Goal: Task Accomplishment & Management: Use online tool/utility

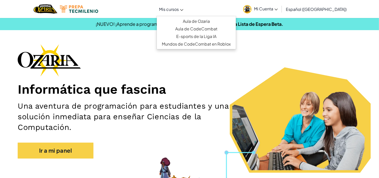
click at [179, 10] on span "Mis cursos" at bounding box center [169, 9] width 20 height 5
click at [187, 21] on link "Aula de Ozaria" at bounding box center [196, 21] width 79 height 8
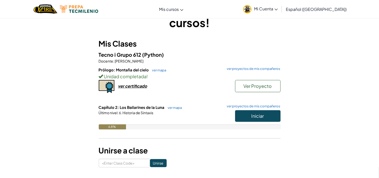
scroll to position [56, 0]
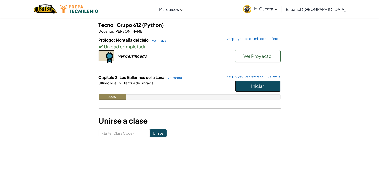
click at [252, 87] on span "Iniciar" at bounding box center [258, 86] width 13 height 6
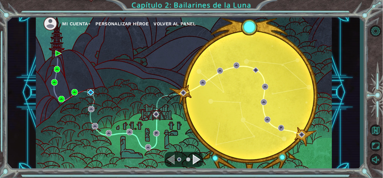
click at [91, 90] on img at bounding box center [91, 92] width 6 height 6
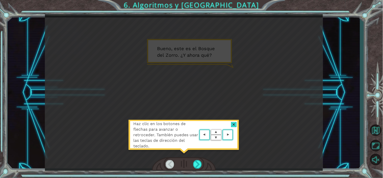
click at [192, 162] on div at bounding box center [184, 164] width 64 height 14
click at [198, 164] on div at bounding box center [197, 164] width 9 height 8
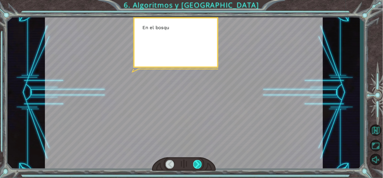
click at [198, 163] on div at bounding box center [197, 164] width 9 height 8
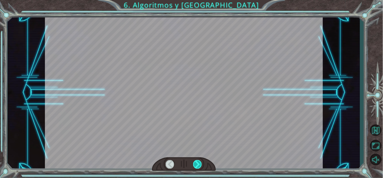
click at [198, 163] on div at bounding box center [197, 164] width 9 height 8
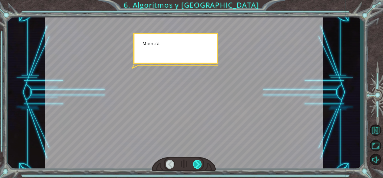
click at [198, 163] on div at bounding box center [197, 164] width 9 height 8
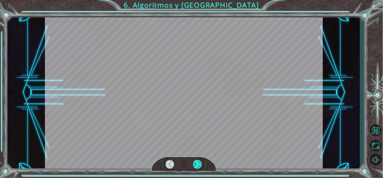
click at [198, 163] on div at bounding box center [197, 164] width 9 height 8
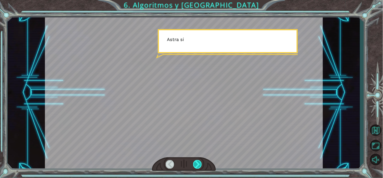
click at [198, 163] on div at bounding box center [197, 164] width 9 height 8
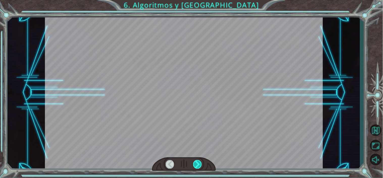
click at [198, 163] on div at bounding box center [197, 164] width 9 height 8
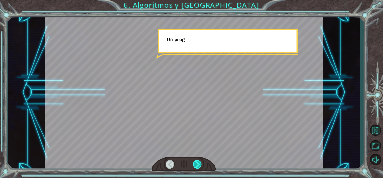
click at [198, 163] on div at bounding box center [197, 164] width 9 height 8
click at [196, 163] on div at bounding box center [197, 164] width 9 height 8
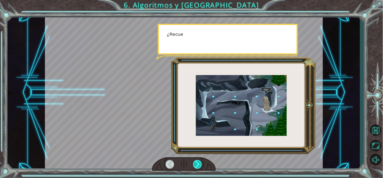
click at [196, 163] on div at bounding box center [197, 164] width 9 height 8
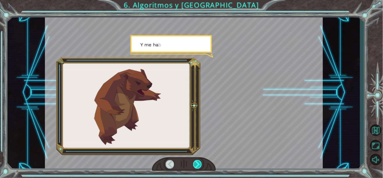
click at [196, 163] on div at bounding box center [197, 164] width 9 height 8
click at [196, 162] on div at bounding box center [197, 164] width 9 height 8
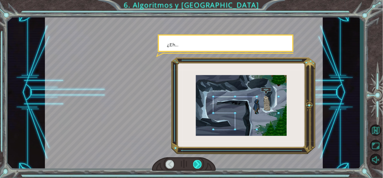
click at [196, 162] on div at bounding box center [197, 164] width 9 height 8
click at [196, 163] on div at bounding box center [197, 164] width 9 height 8
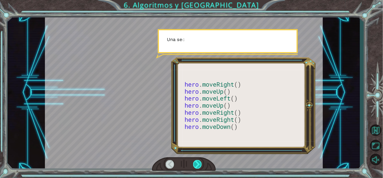
click at [196, 163] on div at bounding box center [197, 164] width 9 height 8
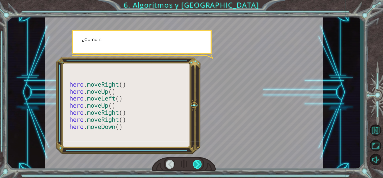
click at [195, 162] on div at bounding box center [197, 164] width 9 height 8
click at [194, 162] on div at bounding box center [197, 164] width 9 height 8
click at [194, 161] on div at bounding box center [197, 164] width 9 height 8
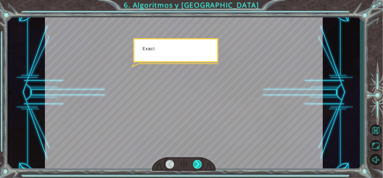
click at [194, 161] on div at bounding box center [197, 164] width 9 height 8
click at [195, 0] on div "hero . moveRight () hero . moveUp () hero . moveLeft () hero . moveUp () hero .…" at bounding box center [191, 0] width 383 height 0
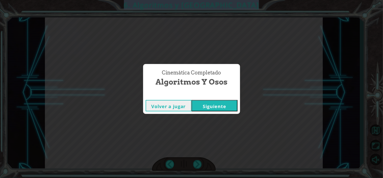
click at [195, 161] on div "Cinemática Completado Algoritmos y Osos Volver a jugar [GEOGRAPHIC_DATA]" at bounding box center [191, 89] width 383 height 178
click at [211, 112] on div "Volver a jugar [GEOGRAPHIC_DATA]" at bounding box center [191, 105] width 97 height 16
click at [211, 108] on button "Siguiente" at bounding box center [215, 105] width 46 height 11
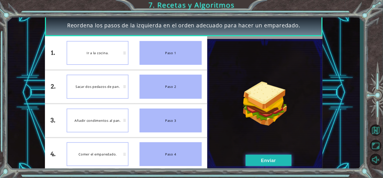
click at [276, 160] on button "Enviar" at bounding box center [269, 159] width 46 height 11
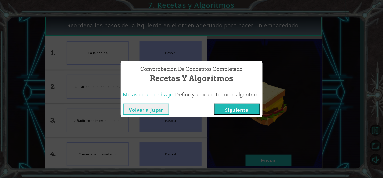
click at [234, 109] on button "Siguiente" at bounding box center [237, 108] width 46 height 11
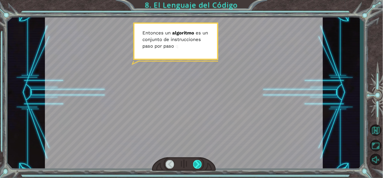
click at [198, 160] on div at bounding box center [197, 164] width 9 height 8
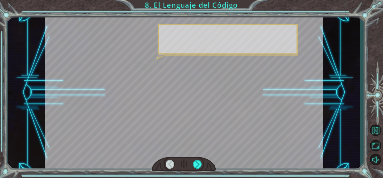
click at [198, 161] on div at bounding box center [197, 164] width 9 height 8
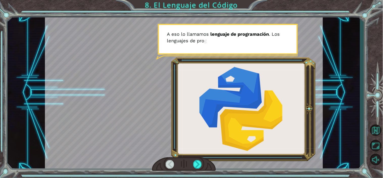
drag, startPoint x: 199, startPoint y: 161, endPoint x: 196, endPoint y: 158, distance: 3.8
click at [199, 160] on div at bounding box center [197, 164] width 9 height 8
click at [197, 166] on div at bounding box center [197, 164] width 9 height 8
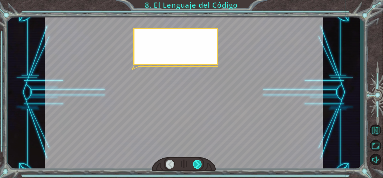
click at [196, 163] on div at bounding box center [197, 164] width 9 height 8
click at [196, 162] on div at bounding box center [197, 164] width 9 height 8
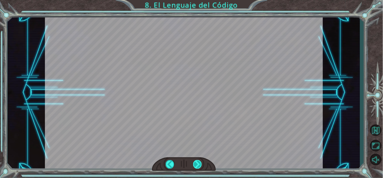
click at [196, 163] on div at bounding box center [197, 164] width 9 height 8
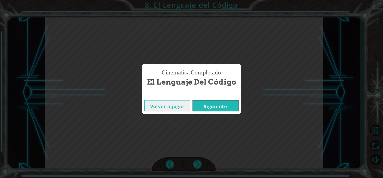
click at [195, 163] on div "Cinemática Completado El Lenguaje del Código Volver a jugar [GEOGRAPHIC_DATA]" at bounding box center [191, 89] width 383 height 178
click at [204, 105] on button "Siguiente" at bounding box center [216, 105] width 46 height 11
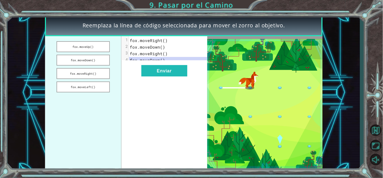
drag, startPoint x: 93, startPoint y: 47, endPoint x: 148, endPoint y: 61, distance: 57.2
click at [148, 61] on div "[PERSON_NAME].moveUp() [PERSON_NAME].moveDown() [PERSON_NAME].moveRight() [PERS…" at bounding box center [126, 103] width 162 height 134
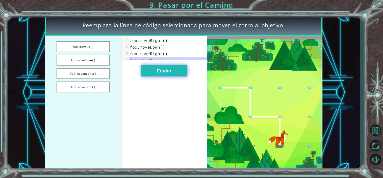
click at [152, 75] on button "Enviar" at bounding box center [165, 70] width 46 height 11
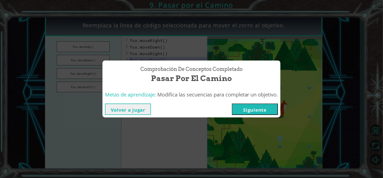
click at [256, 108] on button "Siguiente" at bounding box center [255, 108] width 46 height 11
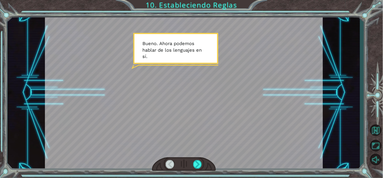
click at [197, 159] on div at bounding box center [184, 164] width 64 height 14
click at [197, 160] on div at bounding box center [197, 164] width 9 height 8
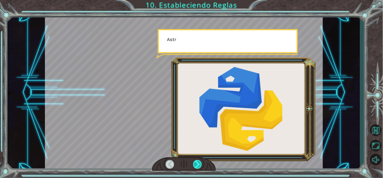
click at [197, 160] on div at bounding box center [197, 164] width 9 height 8
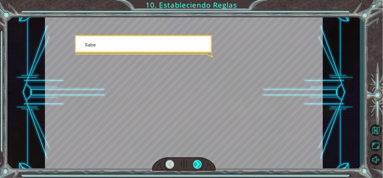
click at [197, 160] on div at bounding box center [197, 164] width 9 height 8
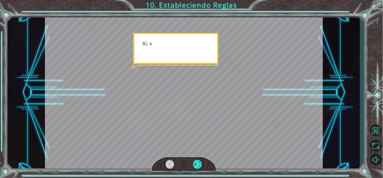
click at [197, 160] on div at bounding box center [197, 164] width 9 height 8
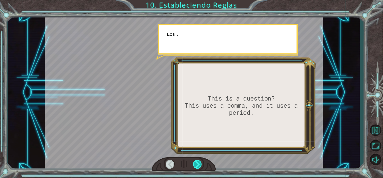
click at [197, 160] on div at bounding box center [197, 164] width 9 height 8
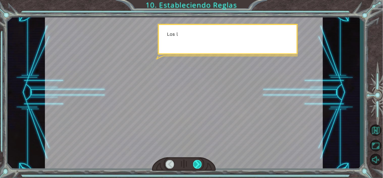
click at [197, 160] on div at bounding box center [197, 164] width 9 height 8
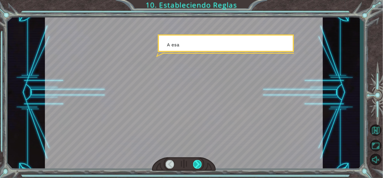
click at [197, 160] on div at bounding box center [197, 164] width 9 height 8
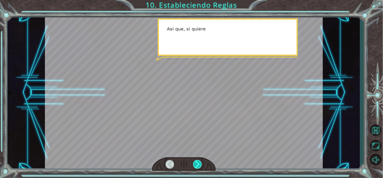
click at [197, 160] on div at bounding box center [197, 164] width 9 height 8
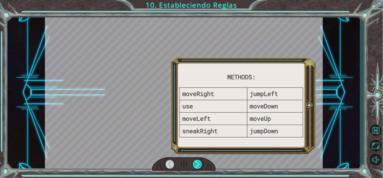
click at [197, 160] on div at bounding box center [197, 164] width 9 height 8
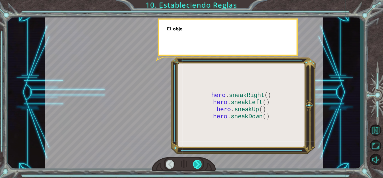
click at [197, 160] on div at bounding box center [197, 164] width 9 height 8
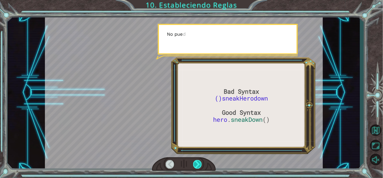
click at [197, 160] on div at bounding box center [197, 164] width 9 height 8
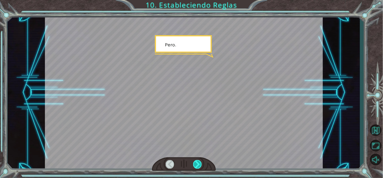
click at [197, 160] on div at bounding box center [197, 164] width 9 height 8
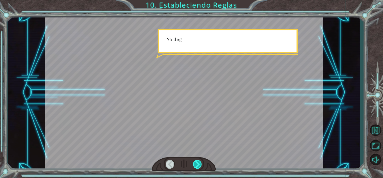
click at [197, 160] on div at bounding box center [197, 164] width 9 height 8
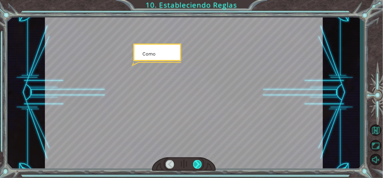
click at [197, 160] on div at bounding box center [197, 164] width 9 height 8
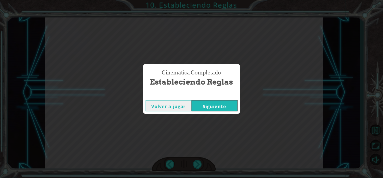
click at [203, 111] on div "Volver a jugar [GEOGRAPHIC_DATA]" at bounding box center [191, 105] width 97 height 16
click at [203, 109] on button "Siguiente" at bounding box center [215, 105] width 46 height 11
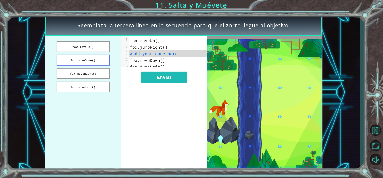
click at [98, 59] on button "fox.moveDown()" at bounding box center [83, 60] width 53 height 11
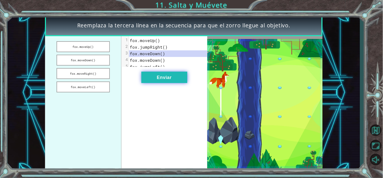
click at [160, 80] on button "Enviar" at bounding box center [165, 77] width 46 height 11
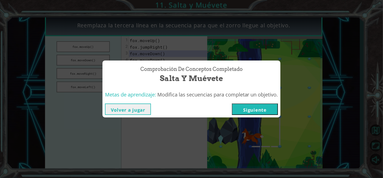
click at [256, 110] on button "Siguiente" at bounding box center [255, 108] width 46 height 11
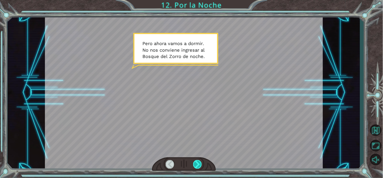
click at [195, 163] on div at bounding box center [197, 164] width 9 height 8
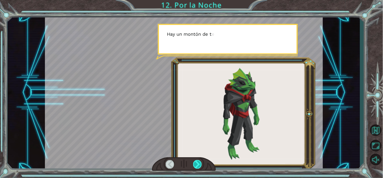
click at [195, 163] on div at bounding box center [197, 164] width 9 height 8
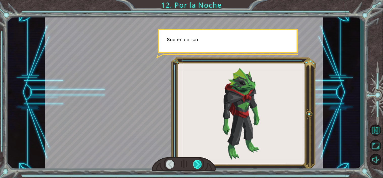
click at [195, 163] on div at bounding box center [197, 164] width 9 height 8
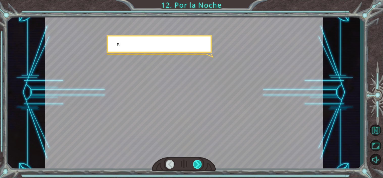
click at [195, 162] on div at bounding box center [197, 164] width 9 height 8
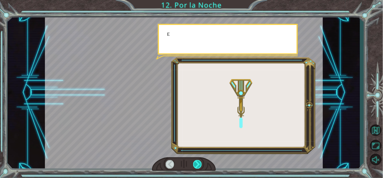
click at [195, 162] on div at bounding box center [197, 164] width 9 height 8
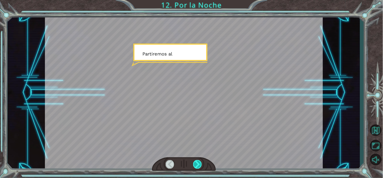
click at [195, 162] on div at bounding box center [197, 164] width 9 height 8
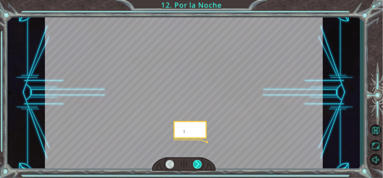
click at [195, 162] on div at bounding box center [197, 164] width 9 height 8
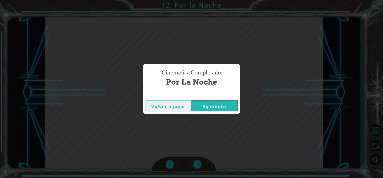
drag, startPoint x: 211, startPoint y: 110, endPoint x: 211, endPoint y: 107, distance: 2.5
click at [211, 107] on button "Siguiente" at bounding box center [215, 105] width 46 height 11
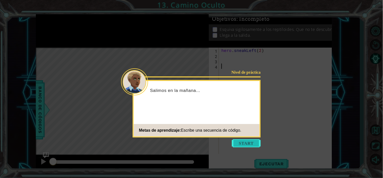
click at [248, 139] on button "Start" at bounding box center [246, 143] width 29 height 8
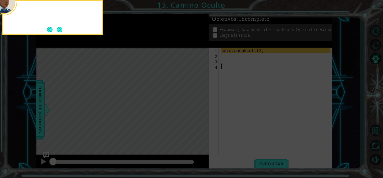
click at [240, 123] on icon at bounding box center [191, 89] width 383 height 178
click at [64, 29] on div "Puedes pasar desapercibido por el Teng" at bounding box center [52, 17] width 101 height 35
click at [62, 29] on button "Next" at bounding box center [60, 30] width 6 height 6
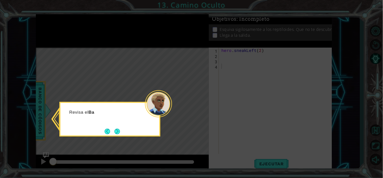
drag, startPoint x: 112, startPoint y: 132, endPoint x: 110, endPoint y: 127, distance: 5.3
click at [111, 129] on footer at bounding box center [112, 131] width 15 height 8
drag, startPoint x: 112, startPoint y: 129, endPoint x: 119, endPoint y: 132, distance: 7.6
click at [115, 130] on div "Revisa el Banco de" at bounding box center [109, 119] width 101 height 35
click at [119, 131] on button "Next" at bounding box center [117, 131] width 6 height 6
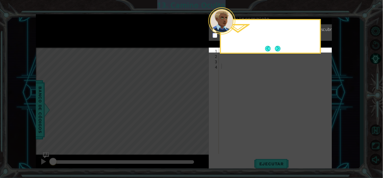
click at [119, 131] on icon at bounding box center [191, 89] width 383 height 178
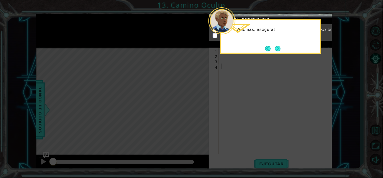
drag, startPoint x: 320, startPoint y: 39, endPoint x: 302, endPoint y: 42, distance: 18.3
click at [318, 39] on div "Además, asegúrat" at bounding box center [270, 32] width 99 height 20
drag, startPoint x: 286, startPoint y: 46, endPoint x: 281, endPoint y: 47, distance: 4.6
click at [285, 46] on div "Además, asegúrate de re" at bounding box center [270, 36] width 101 height 35
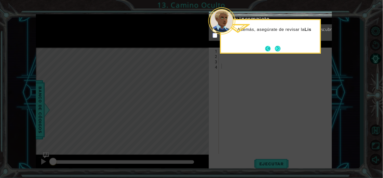
click at [271, 49] on button "Back" at bounding box center [270, 49] width 10 height 6
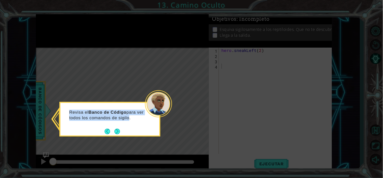
drag, startPoint x: 162, startPoint y: 114, endPoint x: 127, endPoint y: 127, distance: 36.9
click at [131, 125] on div "Revisa el Banco de Código para ver todos los comandos de sigilo." at bounding box center [109, 117] width 99 height 28
drag, startPoint x: 114, startPoint y: 137, endPoint x: 113, endPoint y: 135, distance: 2.6
click at [114, 136] on icon at bounding box center [191, 89] width 383 height 178
drag, startPoint x: 116, startPoint y: 129, endPoint x: 121, endPoint y: 126, distance: 6.3
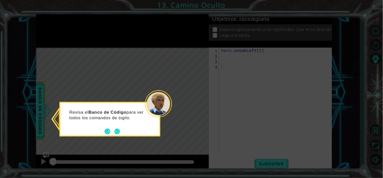
click at [117, 128] on button "Next" at bounding box center [117, 131] width 6 height 6
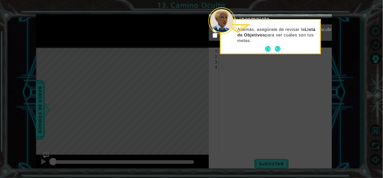
click at [276, 50] on button "Next" at bounding box center [278, 49] width 6 height 6
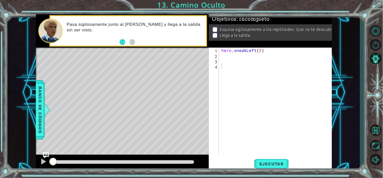
click at [35, 123] on div "1 ההההההההההההההההההההההההההההההההההההההההההההההההההההההההההההההההההההההההההההה…" at bounding box center [184, 92] width 353 height 156
click at [378, 126] on button "Volver al mapa" at bounding box center [376, 130] width 15 height 15
